Goal: Task Accomplishment & Management: Manage account settings

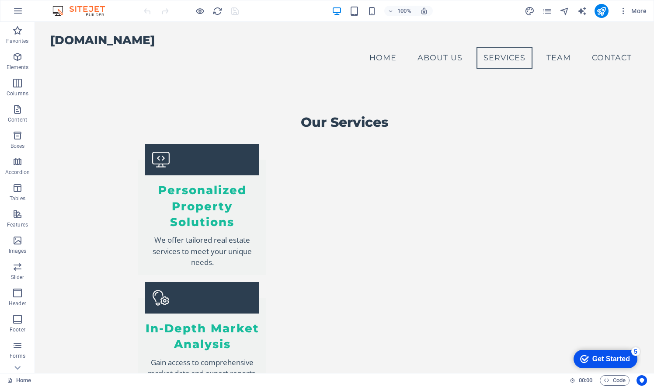
scroll to position [907, 0]
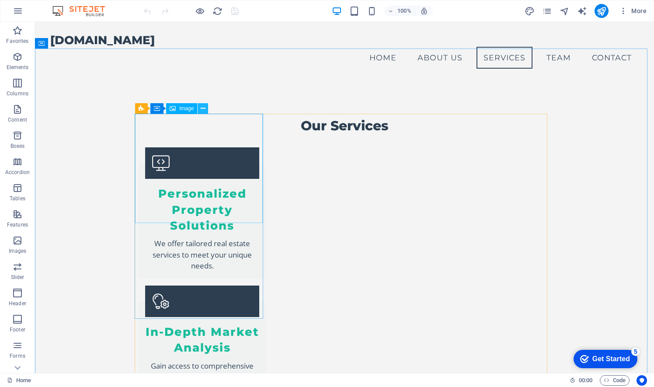
click at [206, 107] on button at bounding box center [203, 108] width 10 height 10
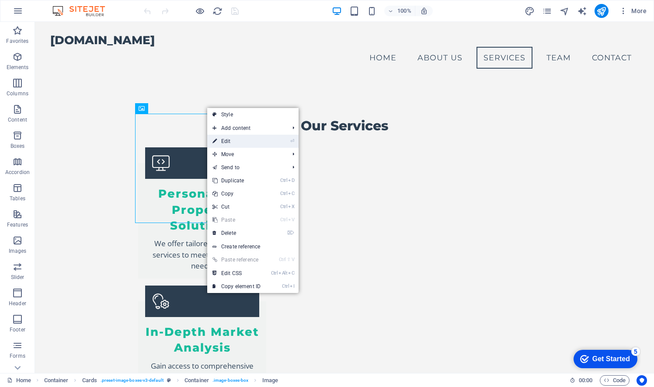
click at [230, 143] on link "⏎ Edit" at bounding box center [236, 141] width 59 height 13
select select "vw"
select select "px"
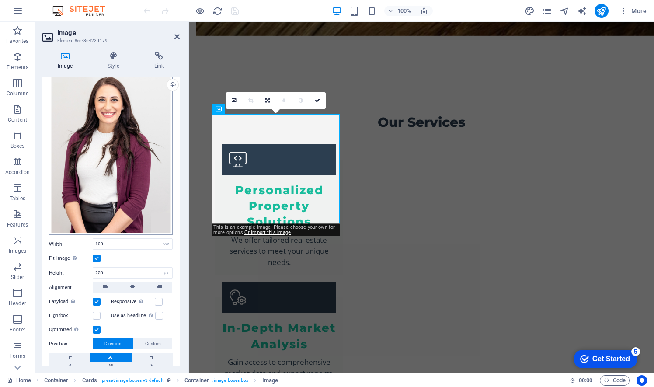
scroll to position [0, 0]
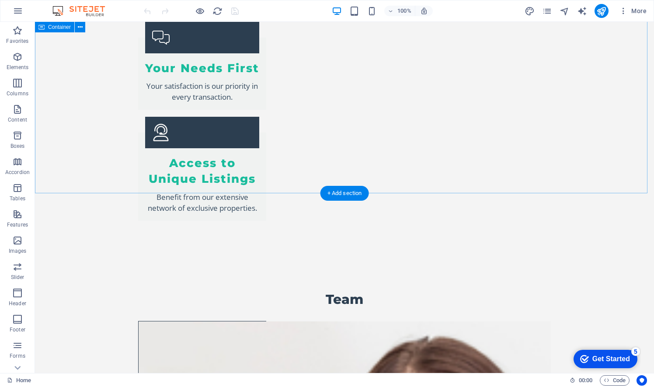
scroll to position [1575, 0]
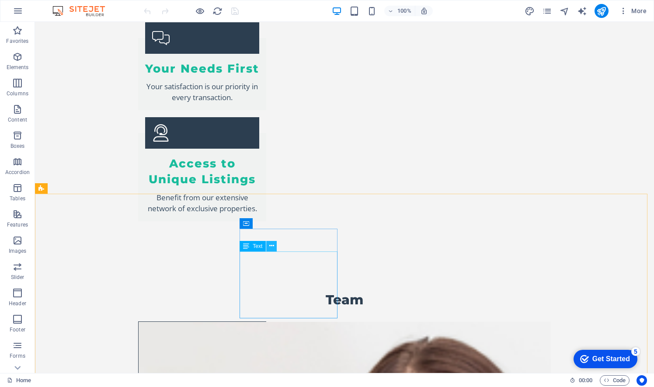
click at [272, 248] on icon at bounding box center [271, 245] width 5 height 9
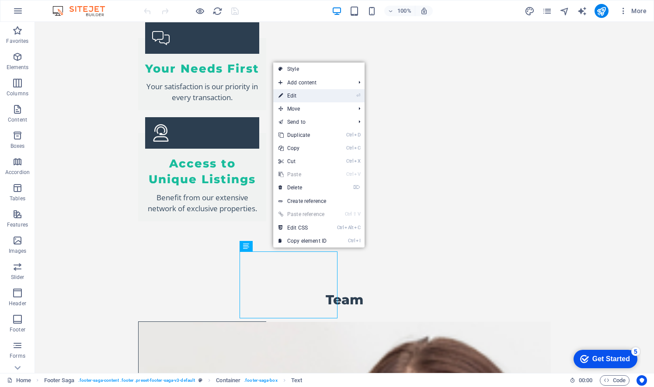
click at [324, 97] on link "⏎ Edit" at bounding box center [302, 95] width 59 height 13
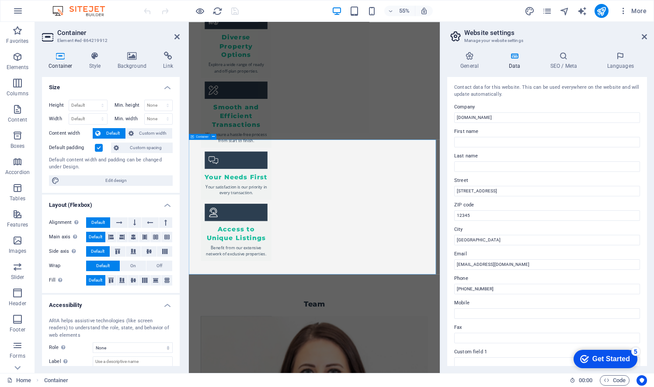
scroll to position [1532, 0]
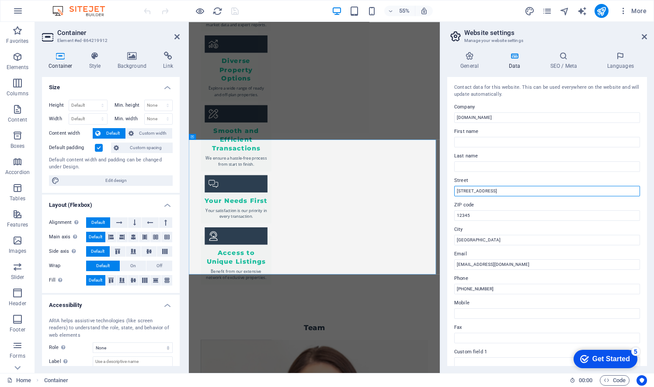
click at [509, 191] on input "[STREET_ADDRESS]" at bounding box center [547, 191] width 186 height 10
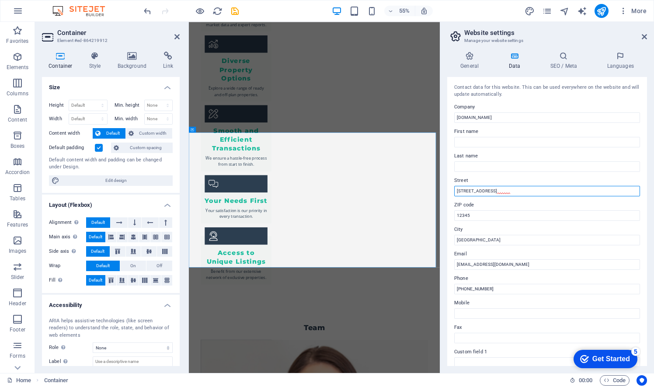
scroll to position [1545, 0]
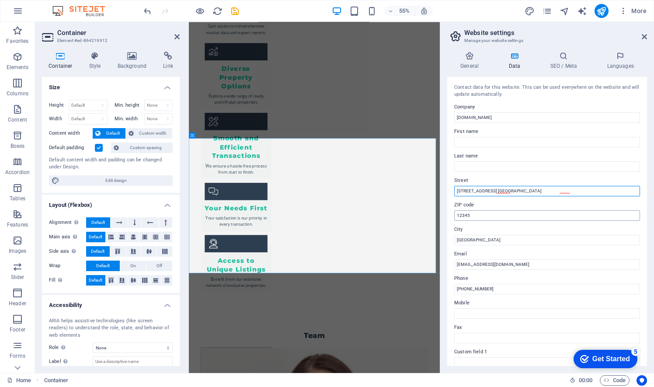
type input "[STREET_ADDRESS] [GEOGRAPHIC_DATA]"
click at [475, 218] on input "12345" at bounding box center [547, 215] width 186 height 10
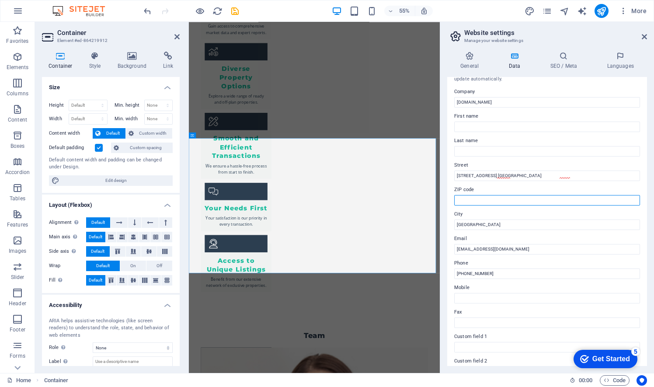
scroll to position [21, 0]
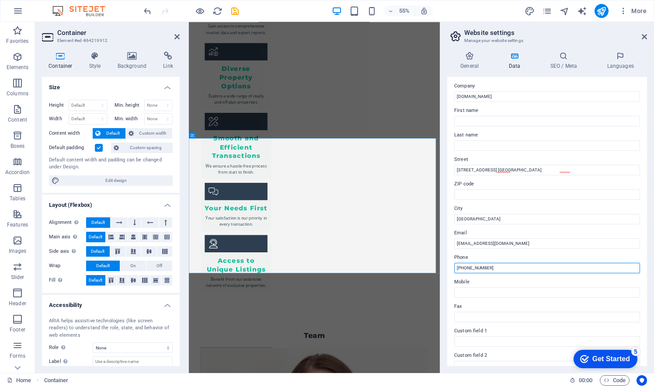
click at [505, 267] on input "[PHONE_NUMBER]" at bounding box center [547, 268] width 186 height 10
type input "[PHONE_NUMBER]"
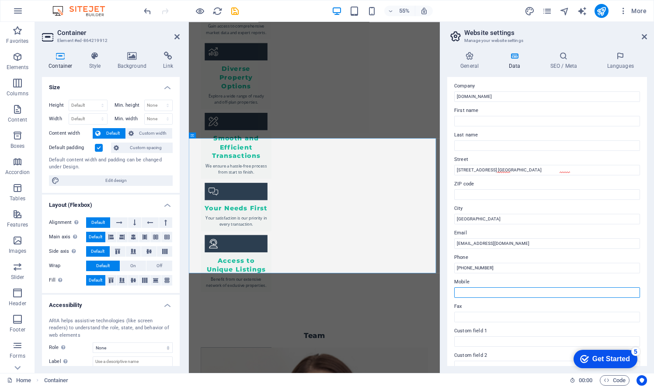
click at [489, 292] on input "Mobile" at bounding box center [547, 292] width 186 height 10
click at [650, 144] on div "General Data SEO / Meta Languages Website name [DOMAIN_NAME] Logo Drag files he…" at bounding box center [547, 209] width 214 height 328
drag, startPoint x: 644, startPoint y: 248, endPoint x: 646, endPoint y: 271, distance: 23.3
click at [646, 271] on div "Contact data for this website. This can be used everywhere on the website and w…" at bounding box center [547, 221] width 200 height 289
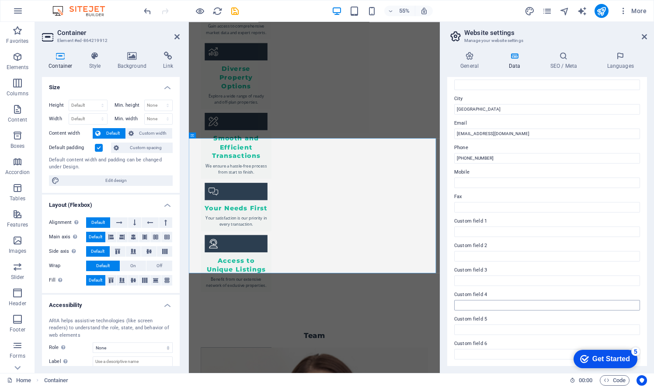
scroll to position [0, 0]
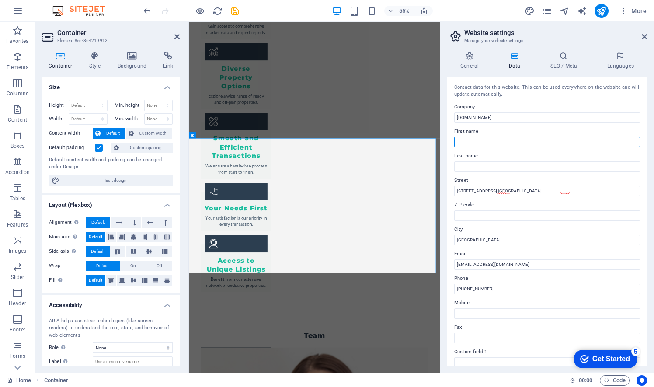
click at [496, 141] on input "First name" at bounding box center [547, 142] width 186 height 10
click at [650, 115] on div "General Data SEO / Meta Languages Website name [DOMAIN_NAME] Logo Drag files he…" at bounding box center [547, 209] width 214 height 328
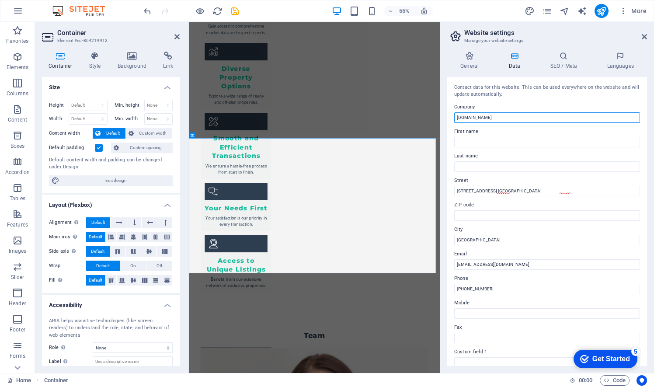
click at [519, 116] on input "[DOMAIN_NAME]" at bounding box center [547, 117] width 186 height 10
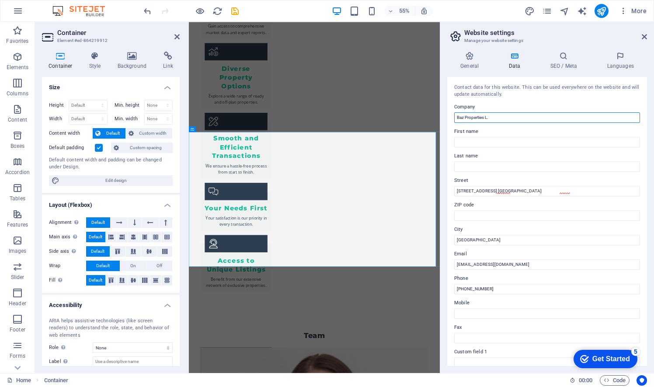
scroll to position [1557, 0]
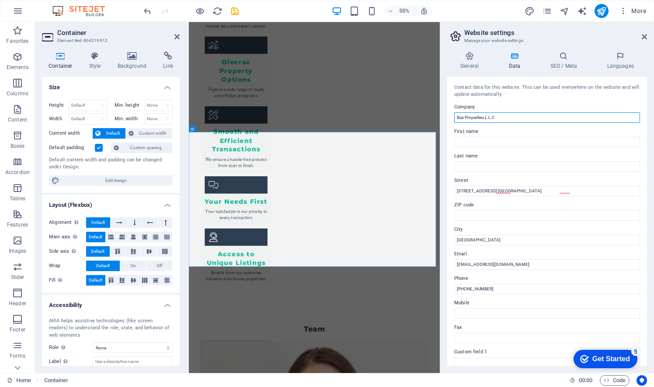
type input "Baz Properties L.L.C"
click at [651, 164] on div "General Data SEO / Meta Languages Website name [DOMAIN_NAME] Logo Drag files he…" at bounding box center [547, 209] width 214 height 328
click at [645, 36] on icon at bounding box center [644, 36] width 5 height 7
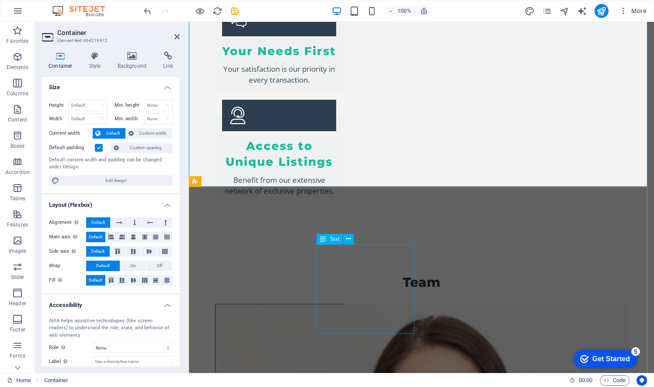
scroll to position [1600, 0]
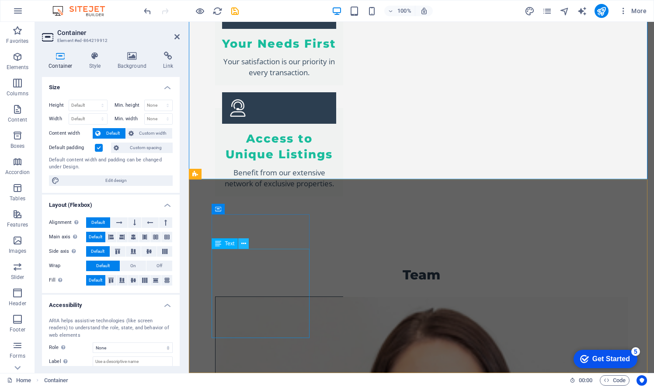
click at [246, 242] on icon at bounding box center [243, 243] width 5 height 9
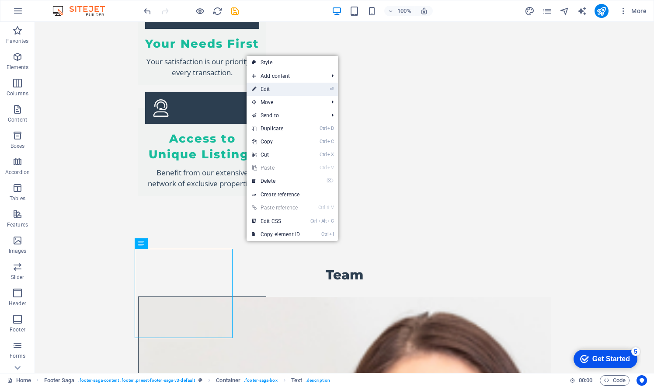
click at [277, 87] on link "⏎ Edit" at bounding box center [276, 89] width 59 height 13
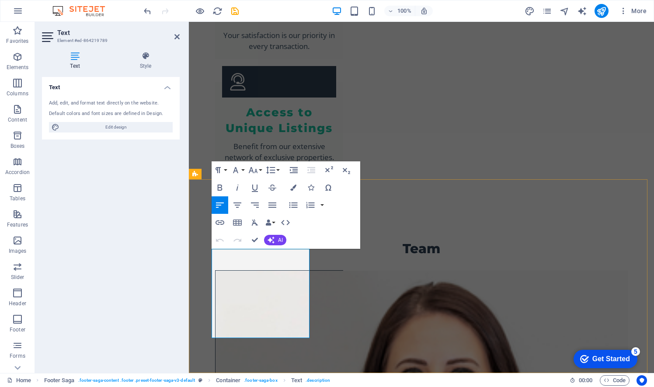
drag, startPoint x: 225, startPoint y: 255, endPoint x: 217, endPoint y: 256, distance: 7.5
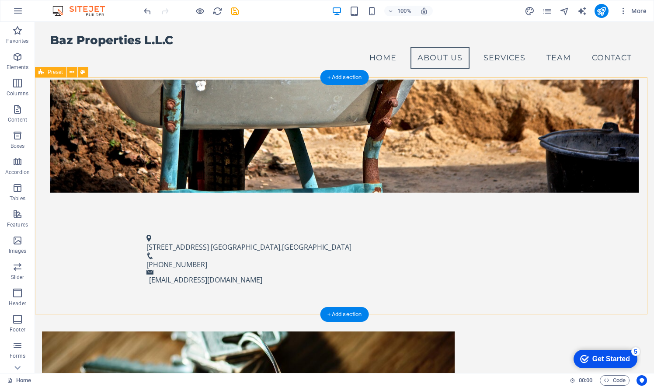
scroll to position [286, 0]
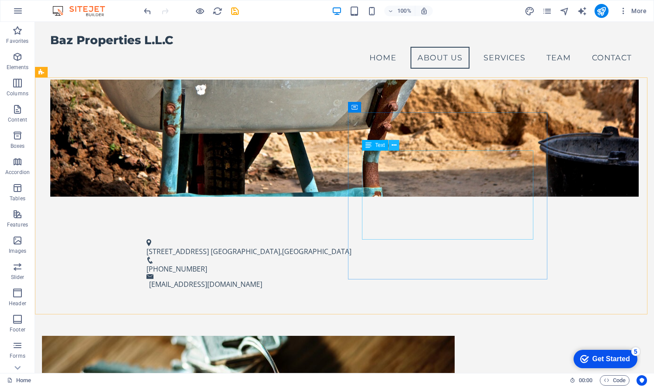
click at [395, 146] on icon at bounding box center [394, 145] width 5 height 9
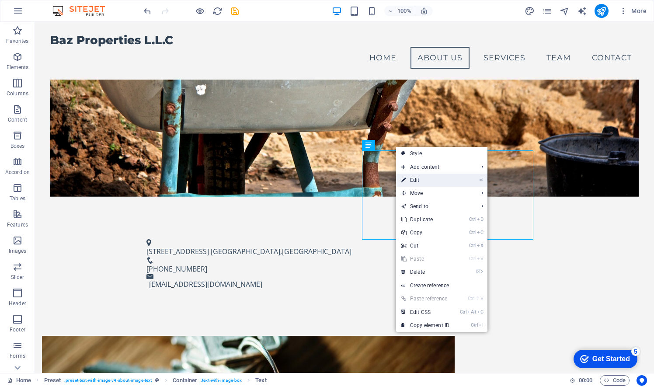
click at [416, 178] on link "⏎ Edit" at bounding box center [425, 180] width 59 height 13
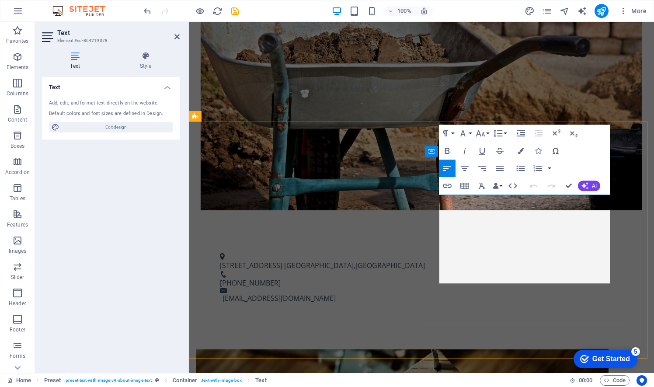
drag, startPoint x: 452, startPoint y: 200, endPoint x: 446, endPoint y: 199, distance: 6.6
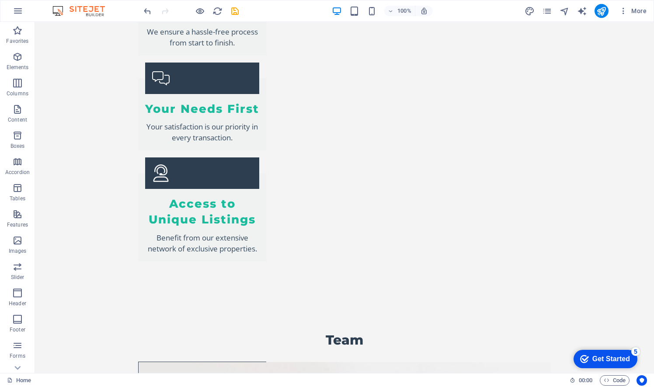
scroll to position [1600, 0]
